Goal: Navigation & Orientation: Find specific page/section

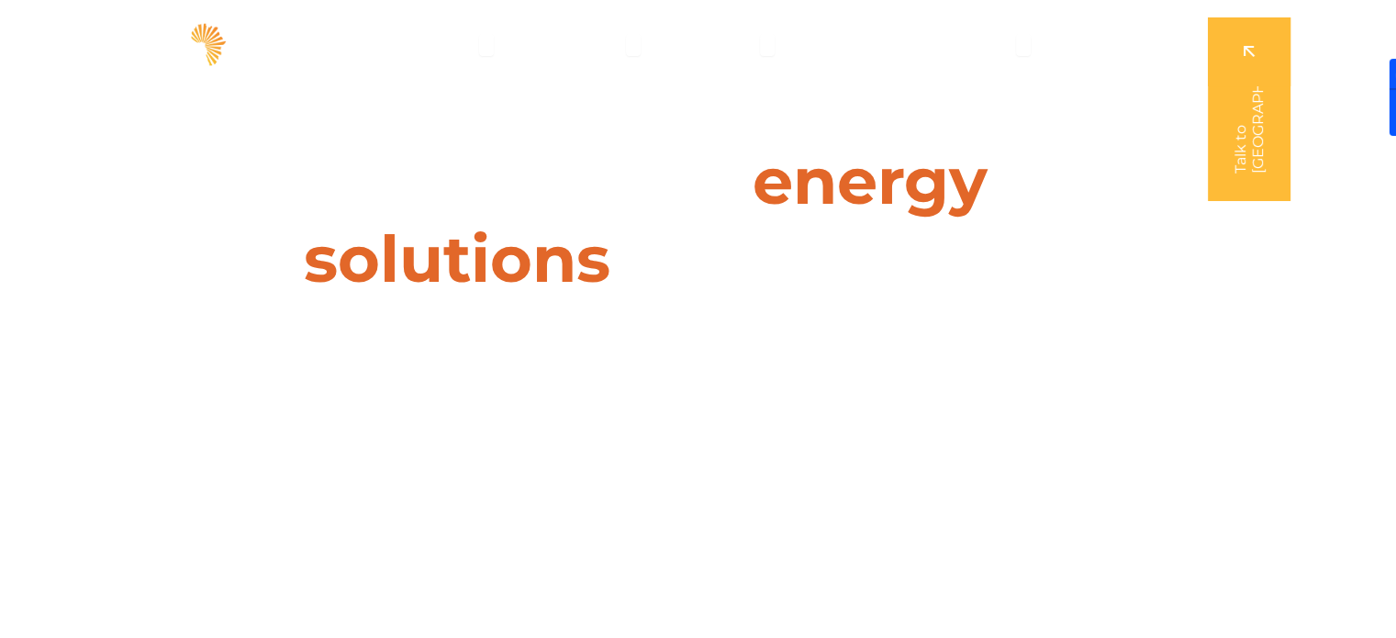
click at [145, 47] on img at bounding box center [142, 44] width 175 height 52
click at [474, 44] on span "Solutions" at bounding box center [440, 45] width 69 height 22
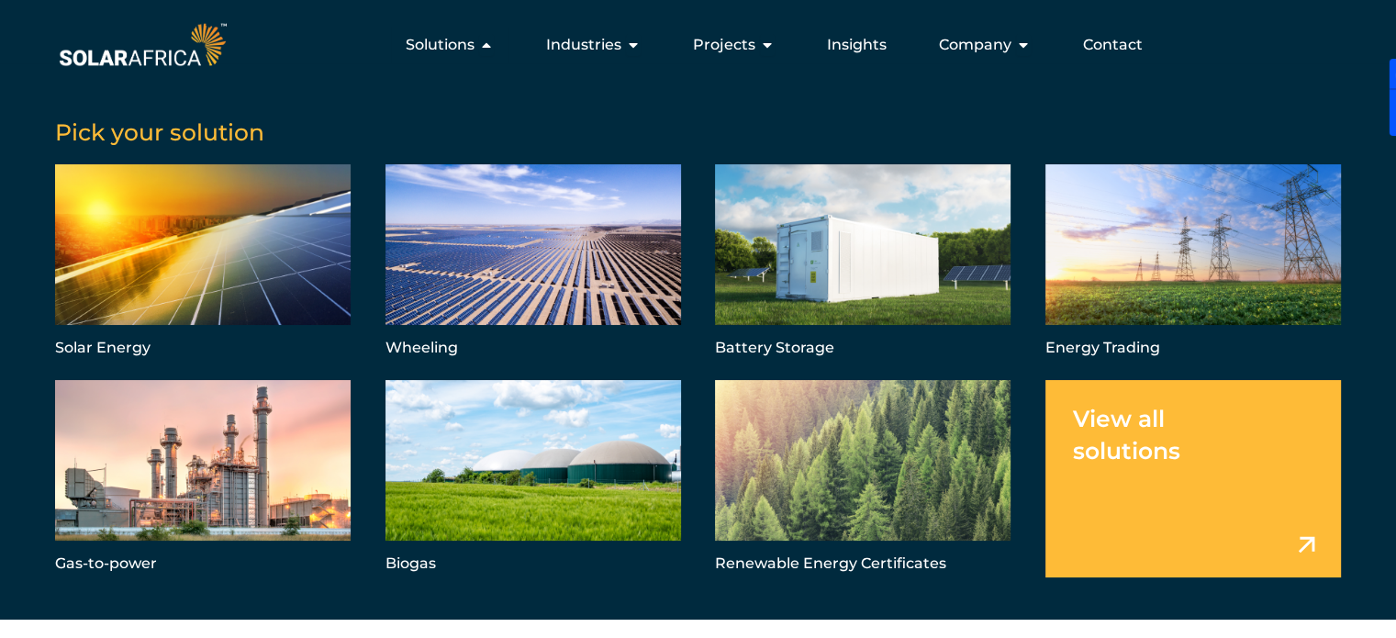
click at [182, 48] on img at bounding box center [142, 44] width 175 height 52
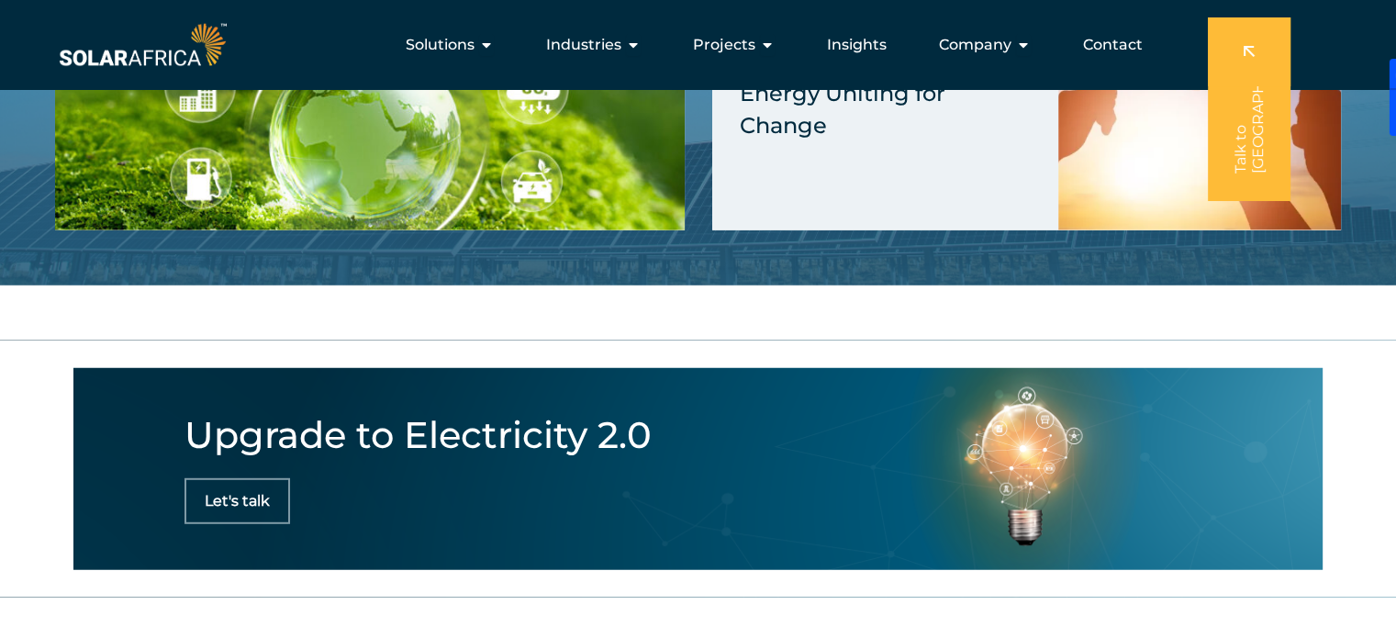
scroll to position [4599, 0]
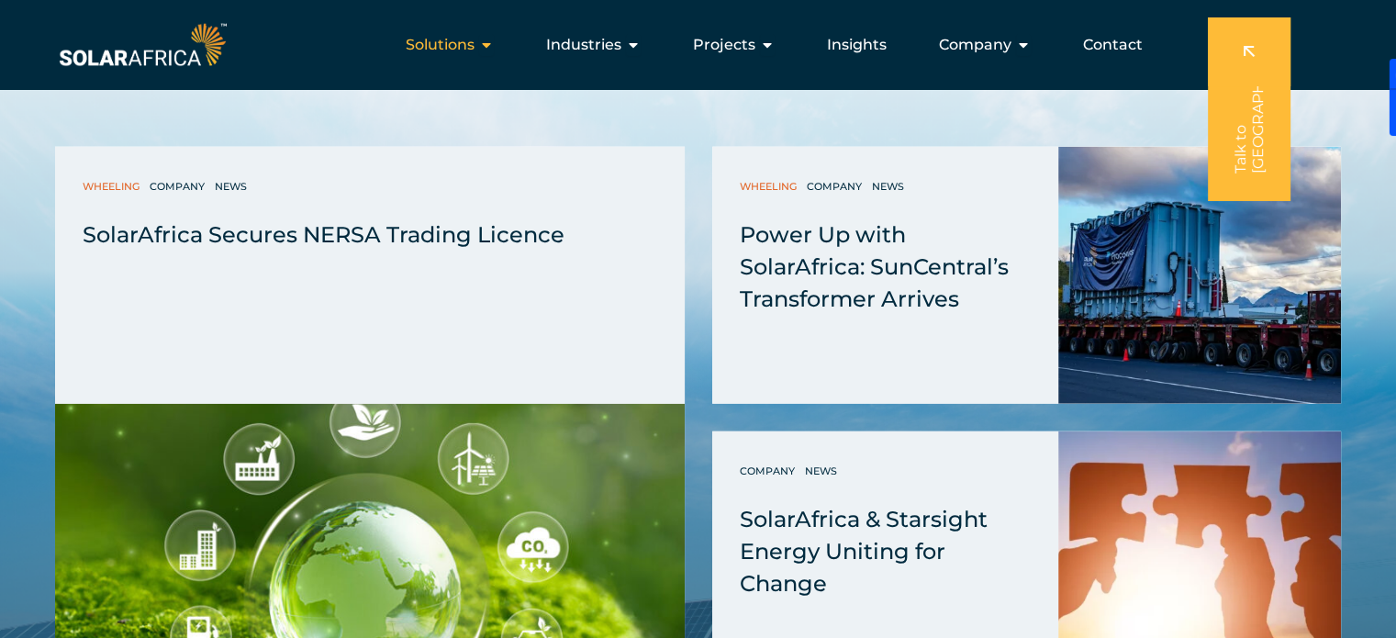
click at [491, 43] on icon "Menu" at bounding box center [486, 45] width 15 height 15
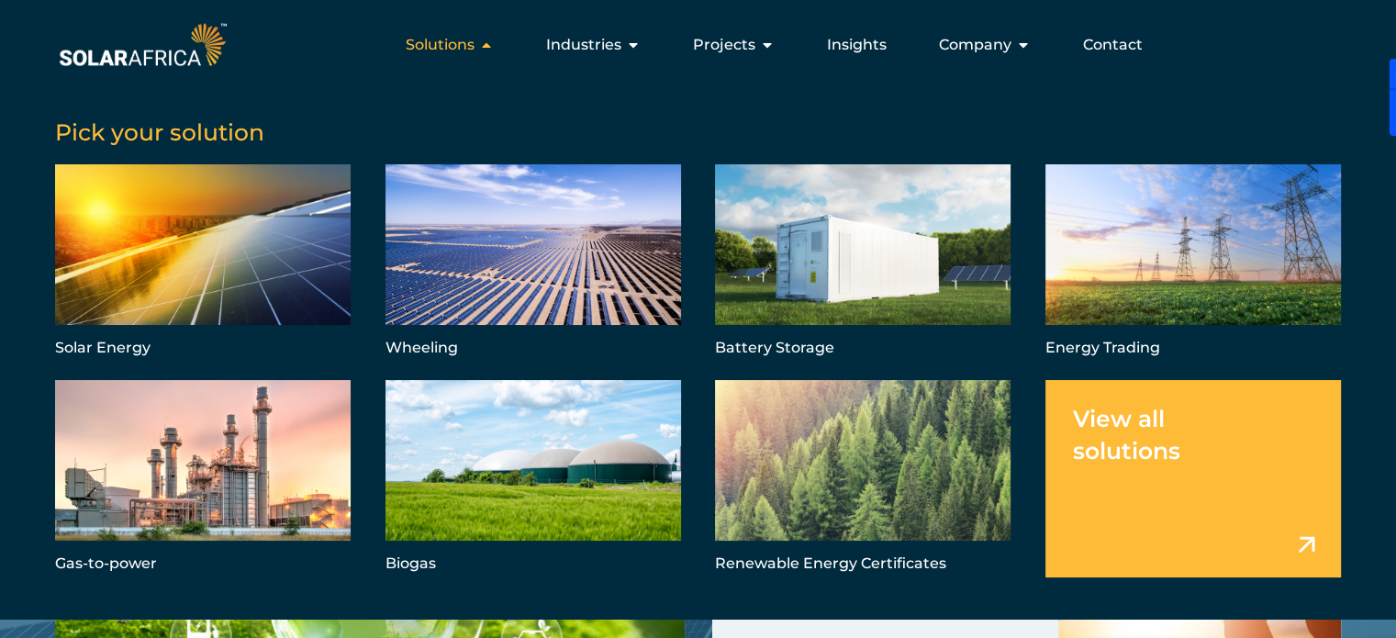
click at [487, 45] on icon "Menu" at bounding box center [486, 45] width 15 height 15
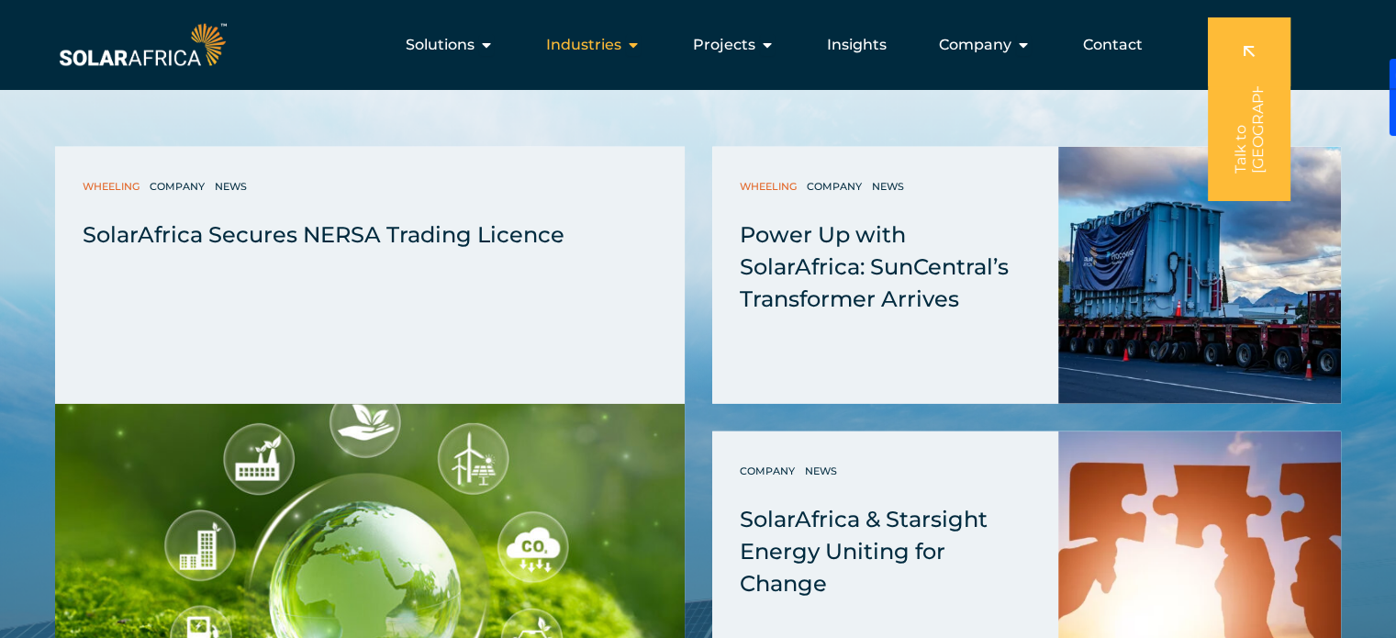
click at [632, 43] on icon "Menu" at bounding box center [633, 45] width 15 height 15
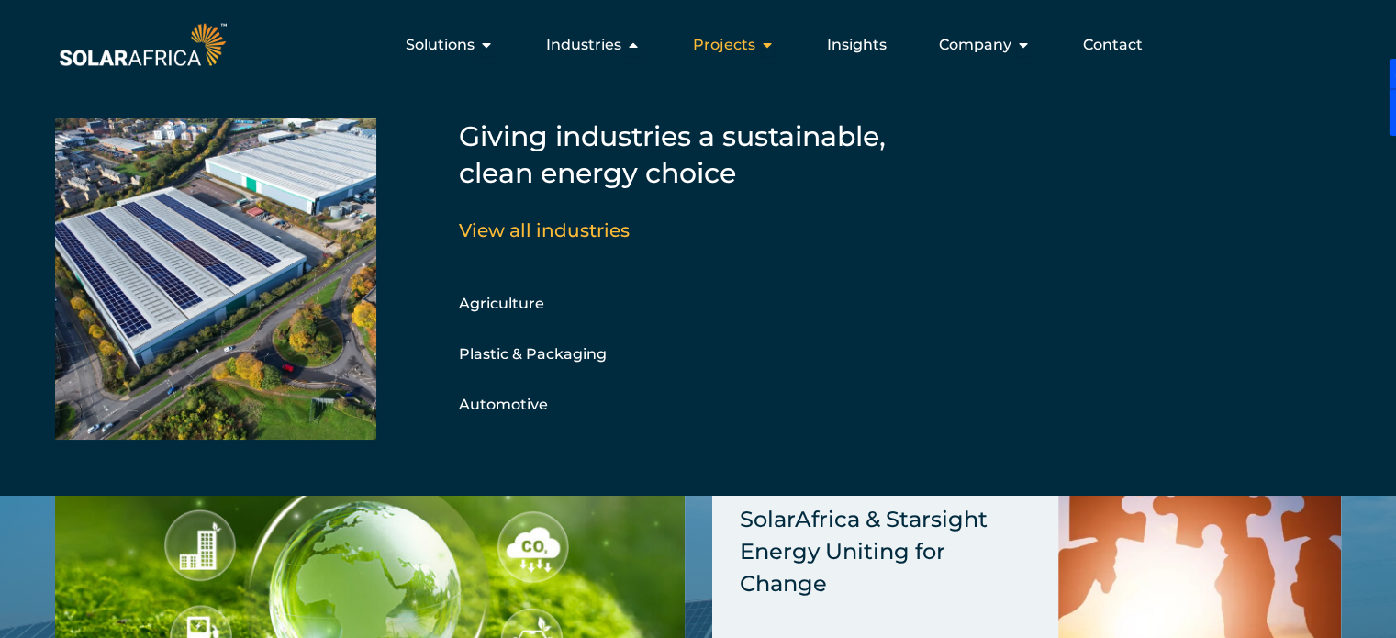
click at [765, 41] on icon "Menu" at bounding box center [767, 45] width 15 height 15
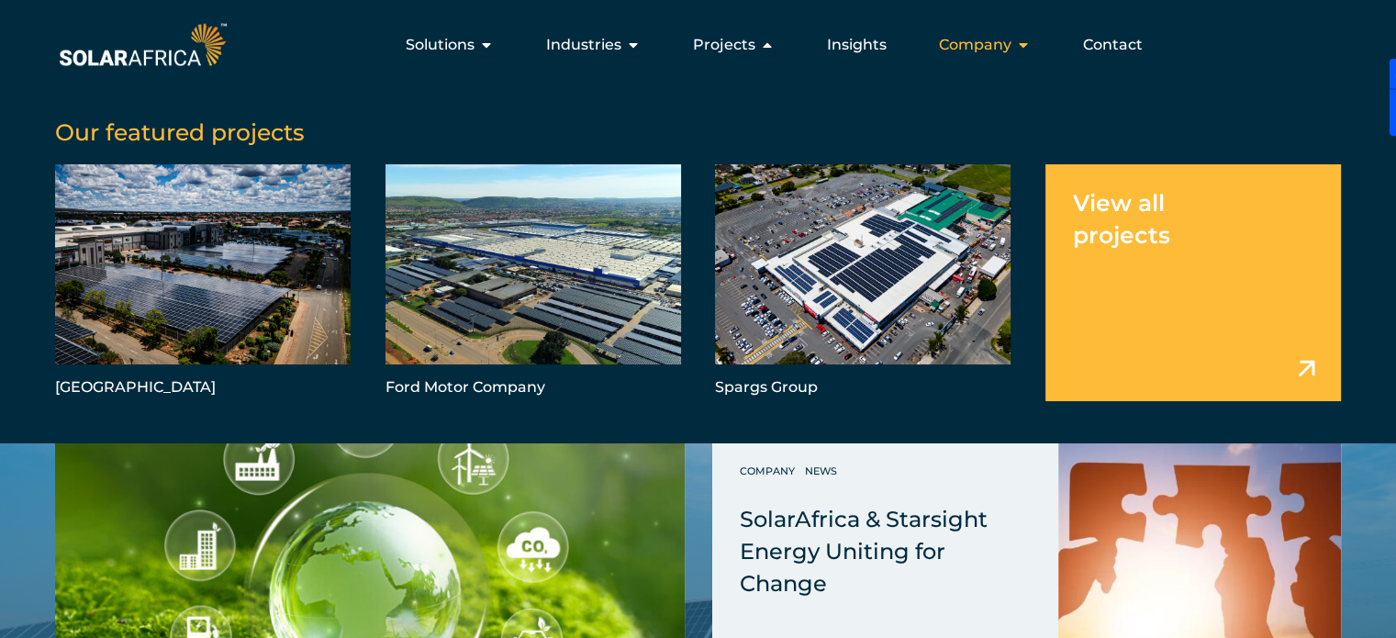
click at [1027, 44] on icon "Menu" at bounding box center [1023, 45] width 15 height 15
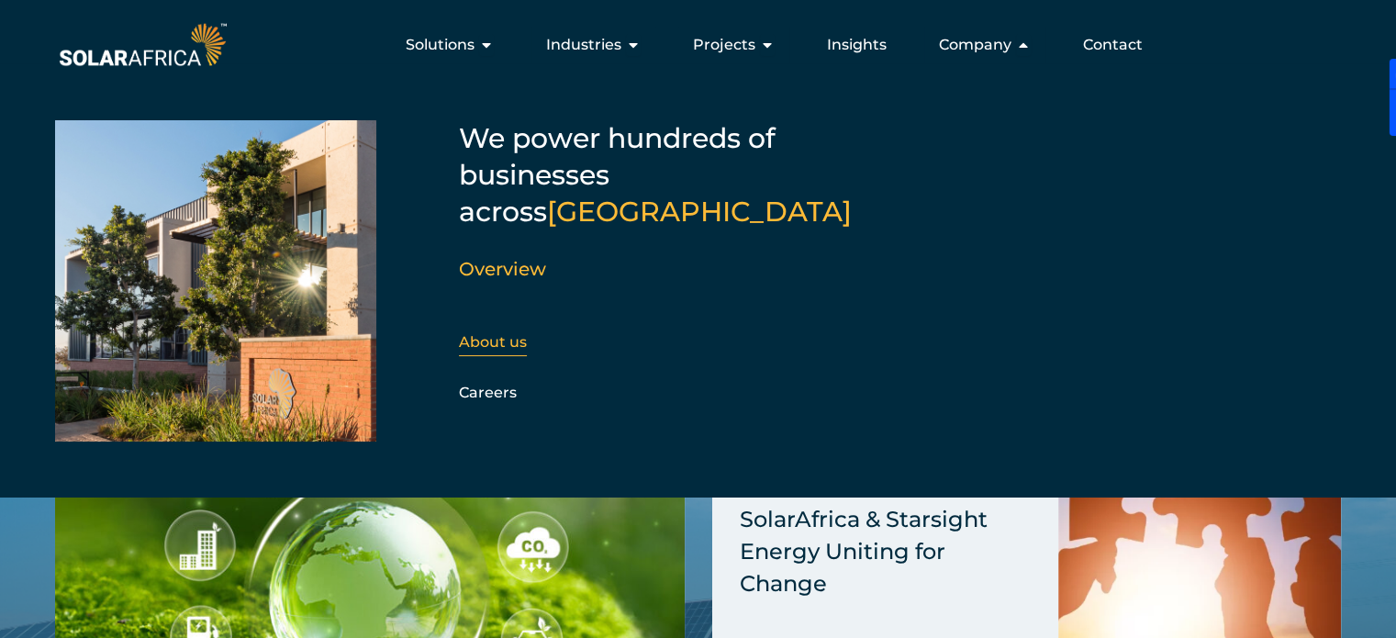
click at [488, 333] on link "About us" at bounding box center [493, 341] width 68 height 17
